Goal: Information Seeking & Learning: Understand process/instructions

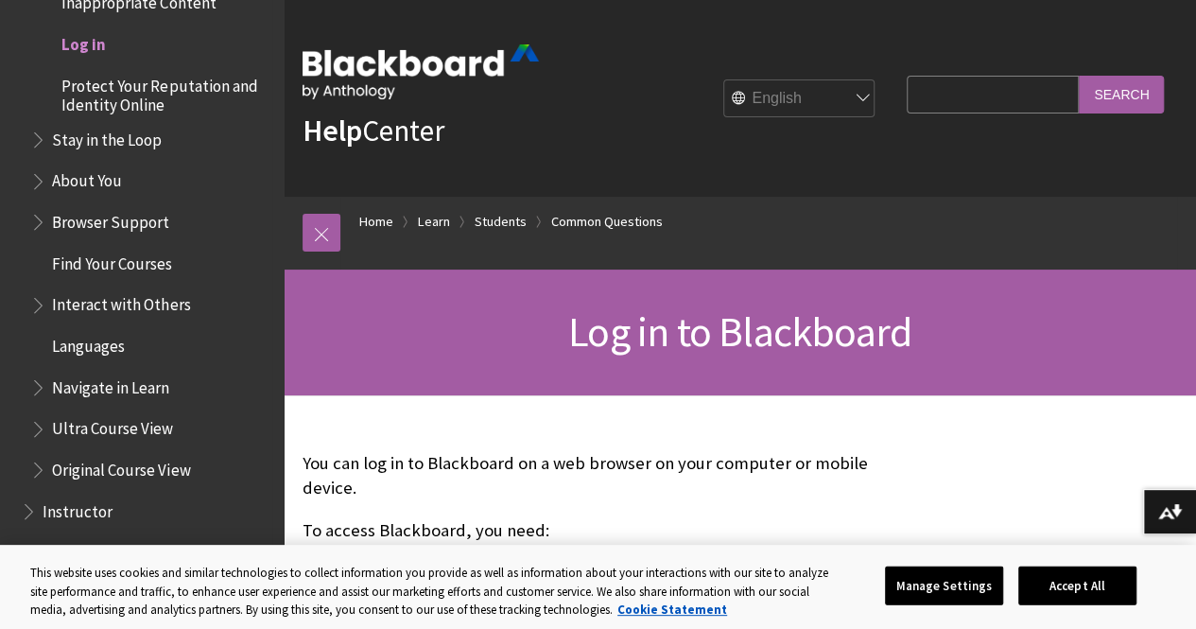
click at [101, 42] on span "Log in" at bounding box center [83, 41] width 44 height 26
click at [84, 44] on span "Log in" at bounding box center [83, 41] width 44 height 26
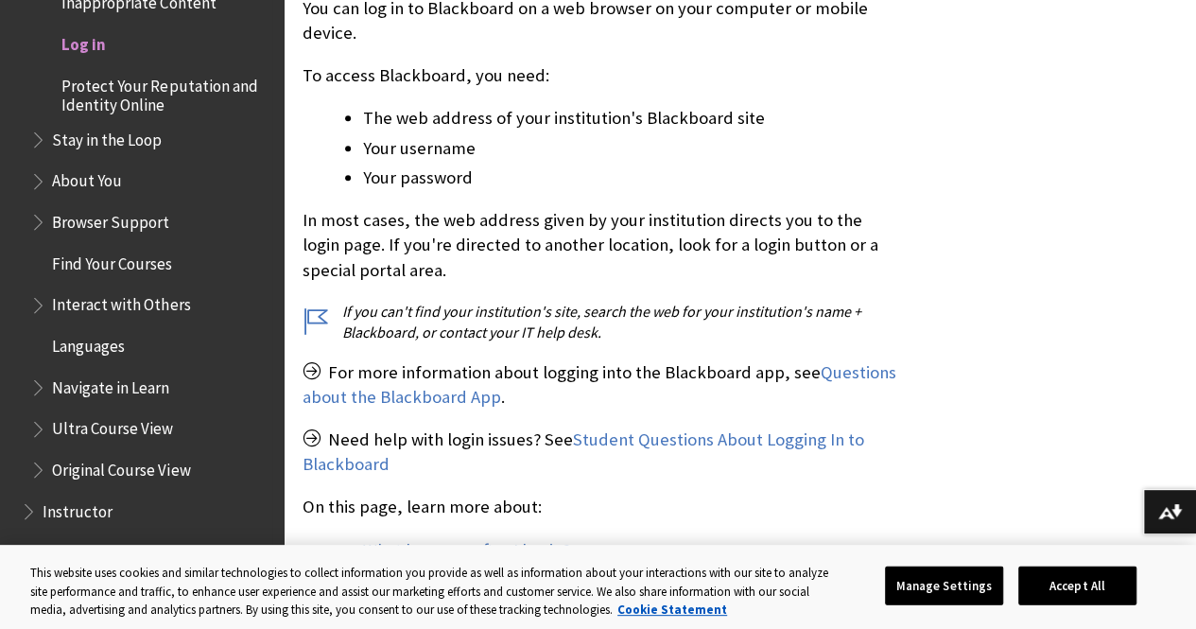
scroll to position [470, 0]
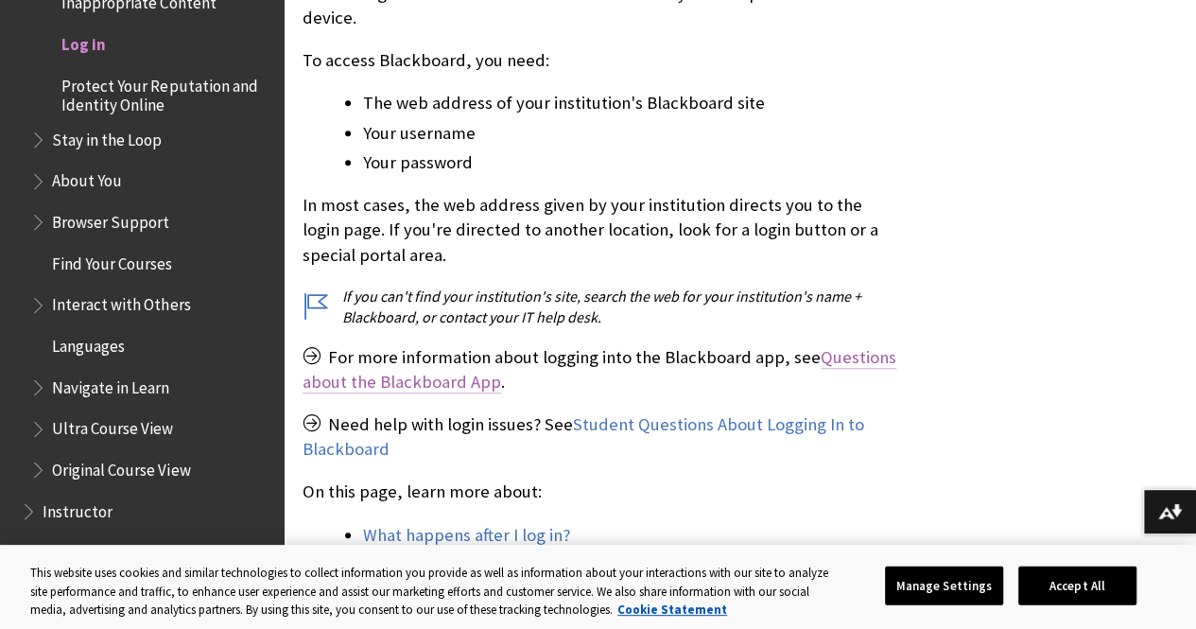
click at [439, 374] on link "Questions about the Blackboard App" at bounding box center [599, 369] width 594 height 47
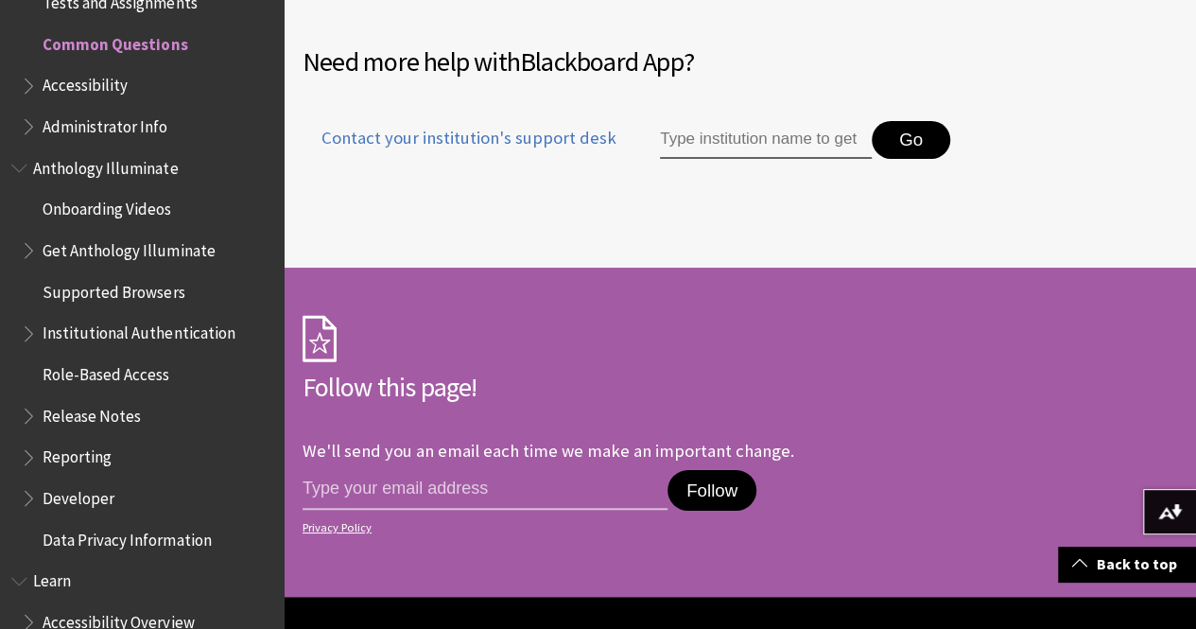
scroll to position [3249, 0]
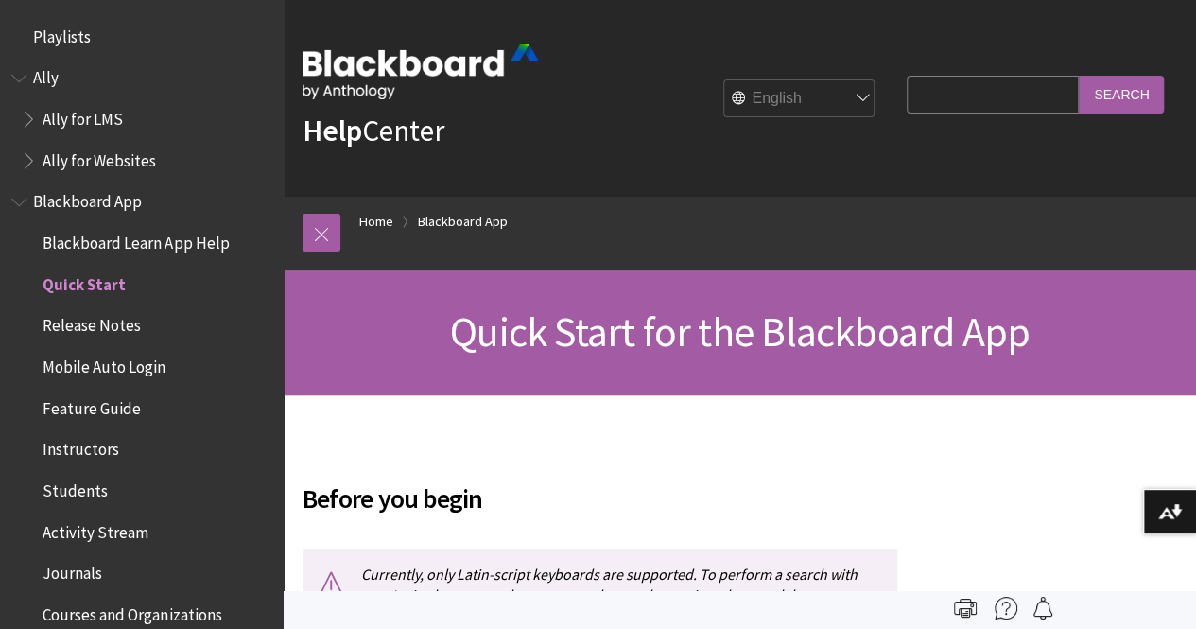
scroll to position [240, 0]
